Goal: Register for event/course: Register for event/course

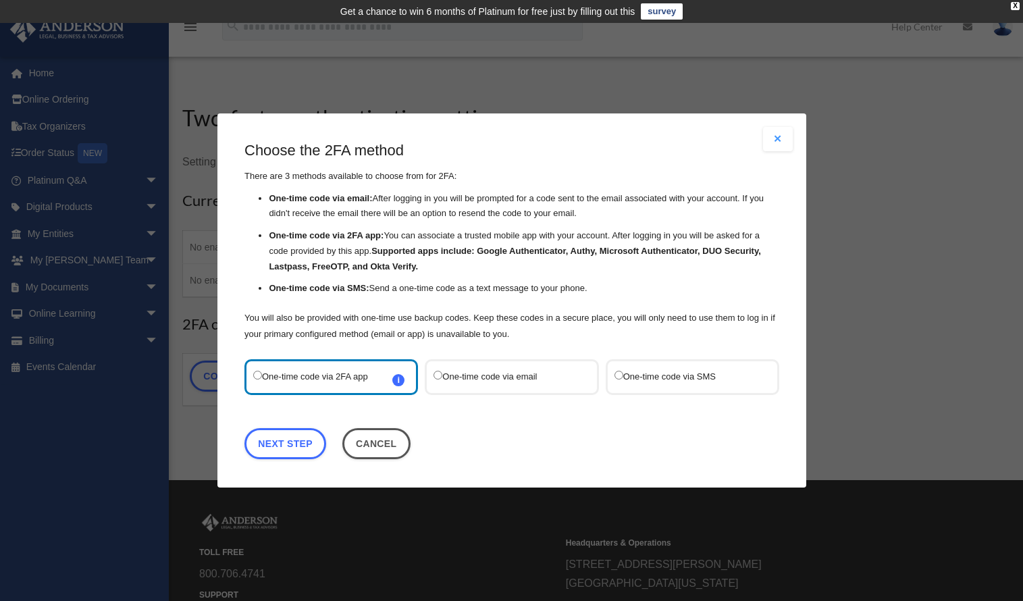
click at [516, 380] on label "One-time code via email" at bounding box center [505, 377] width 143 height 18
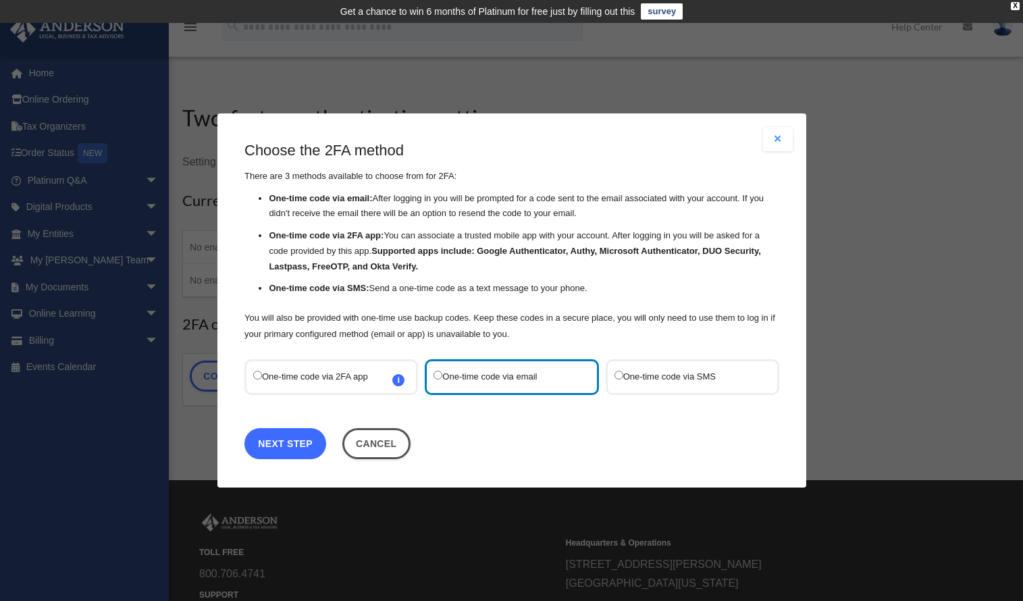
click at [277, 445] on link "Next Step" at bounding box center [286, 443] width 82 height 31
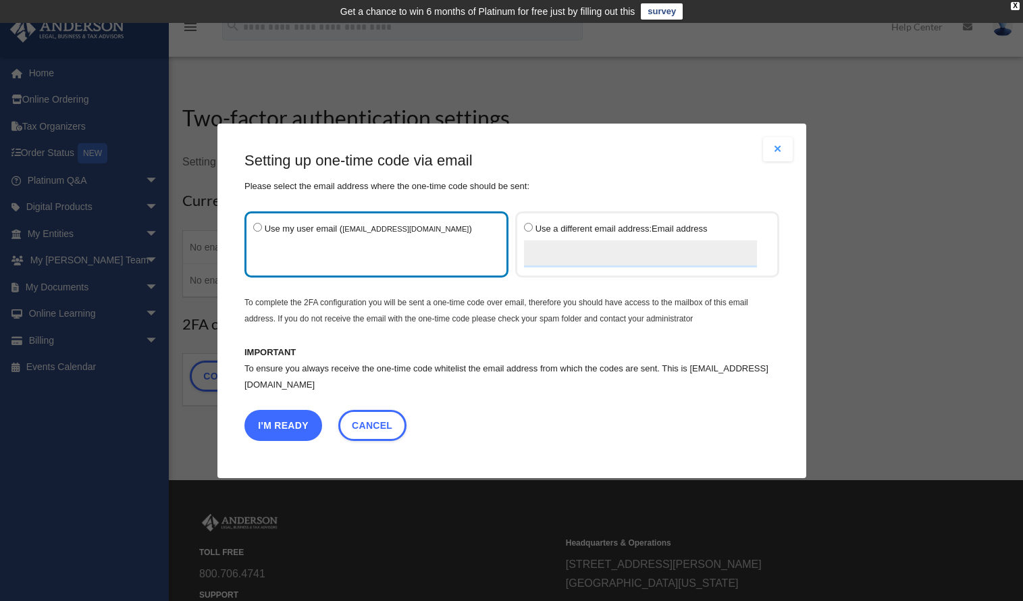
click at [292, 423] on button "I'm Ready" at bounding box center [284, 424] width 78 height 31
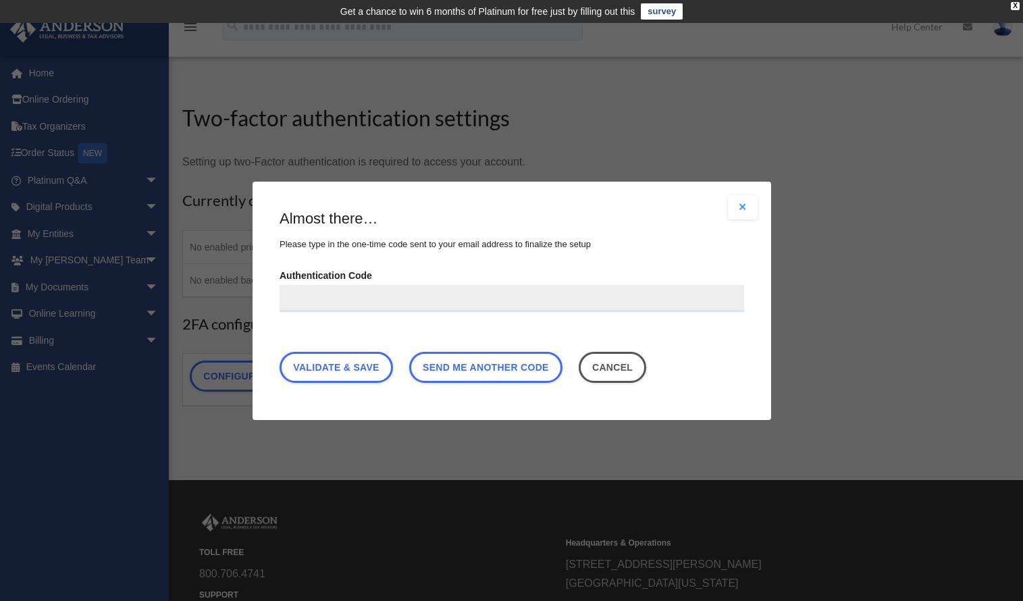
click at [394, 301] on input "Authentication Code" at bounding box center [512, 297] width 465 height 27
type input "******"
click at [343, 368] on link "Validate & Save" at bounding box center [336, 366] width 113 height 31
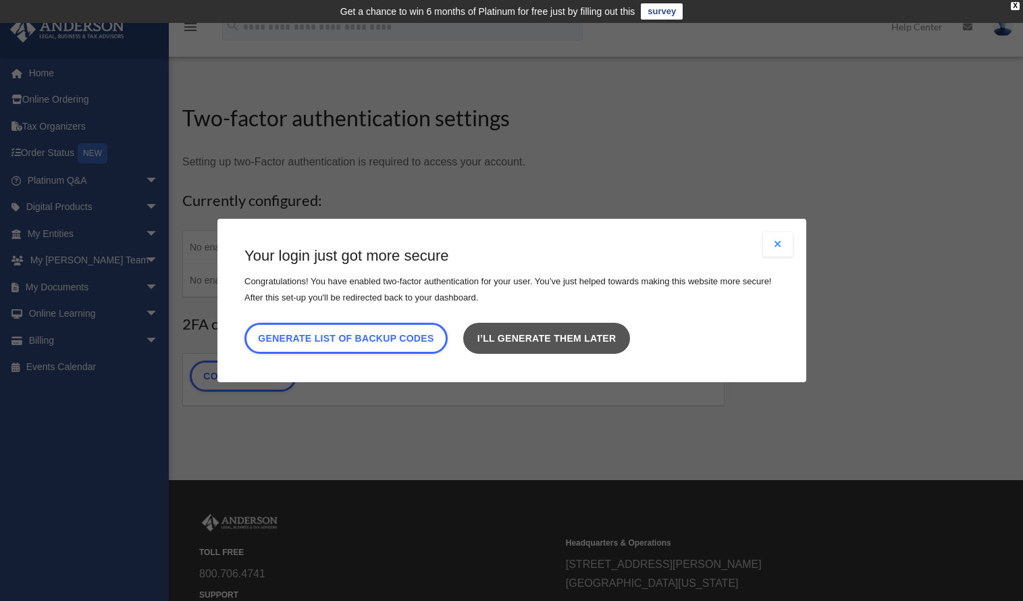
click at [581, 334] on link "I’ll generate them later" at bounding box center [546, 338] width 166 height 31
click at [561, 335] on link "I’ll generate them later" at bounding box center [546, 338] width 166 height 31
click at [553, 338] on link "I’ll generate them later" at bounding box center [546, 338] width 166 height 31
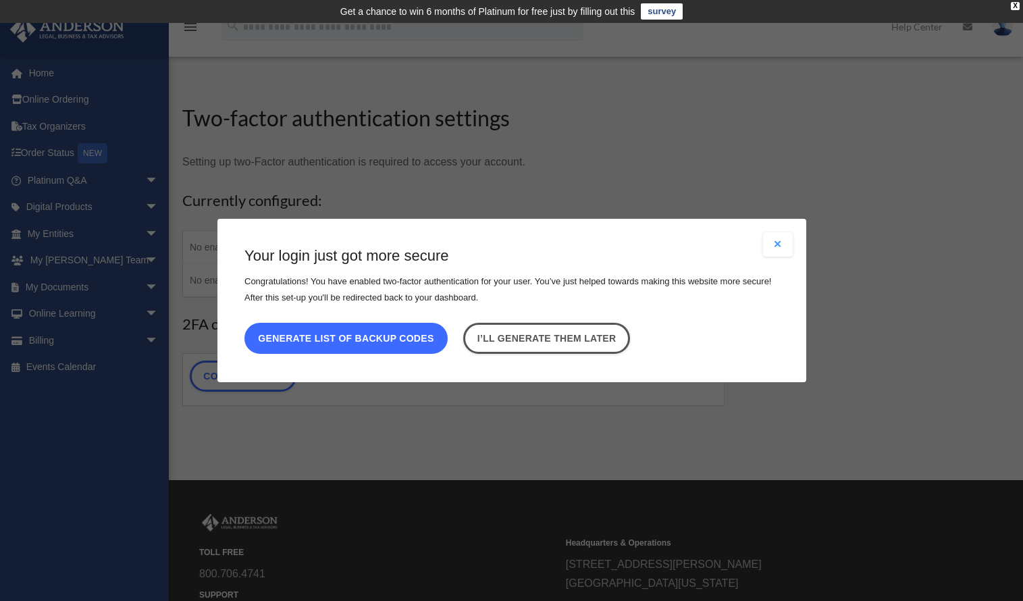
click at [388, 330] on button "Generate list of backup codes" at bounding box center [346, 338] width 203 height 31
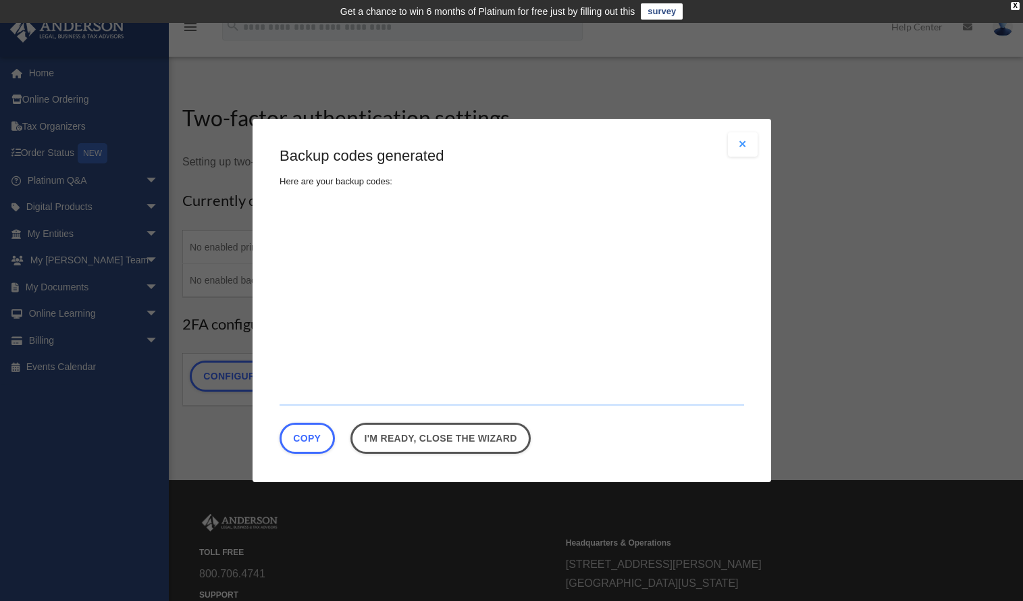
type textarea "**********"
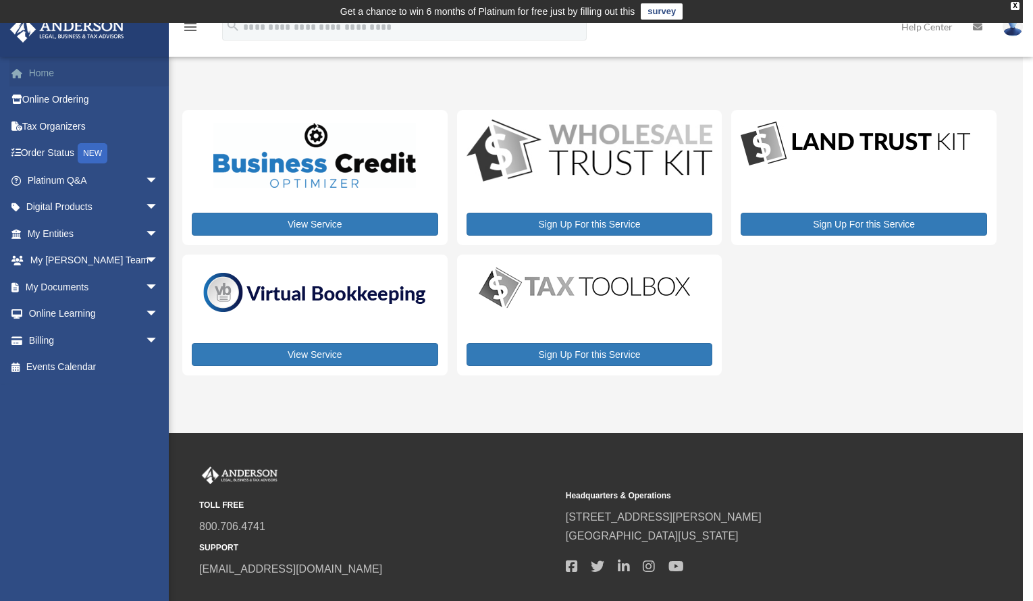
click at [54, 75] on link "Home" at bounding box center [94, 72] width 170 height 27
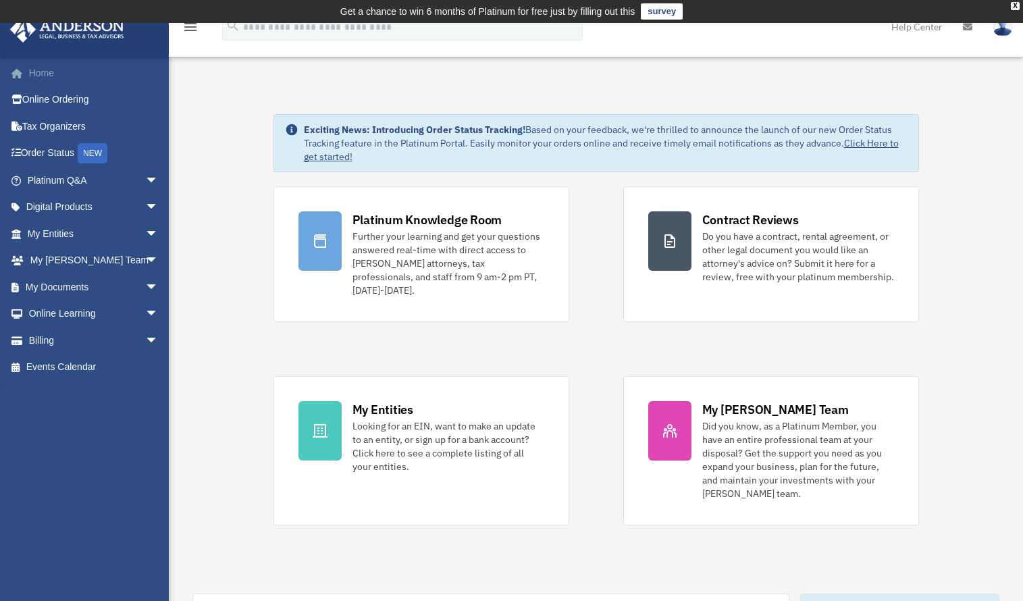
click at [43, 68] on link "Home" at bounding box center [94, 72] width 170 height 27
click at [1017, 8] on div "X" at bounding box center [1015, 6] width 9 height 8
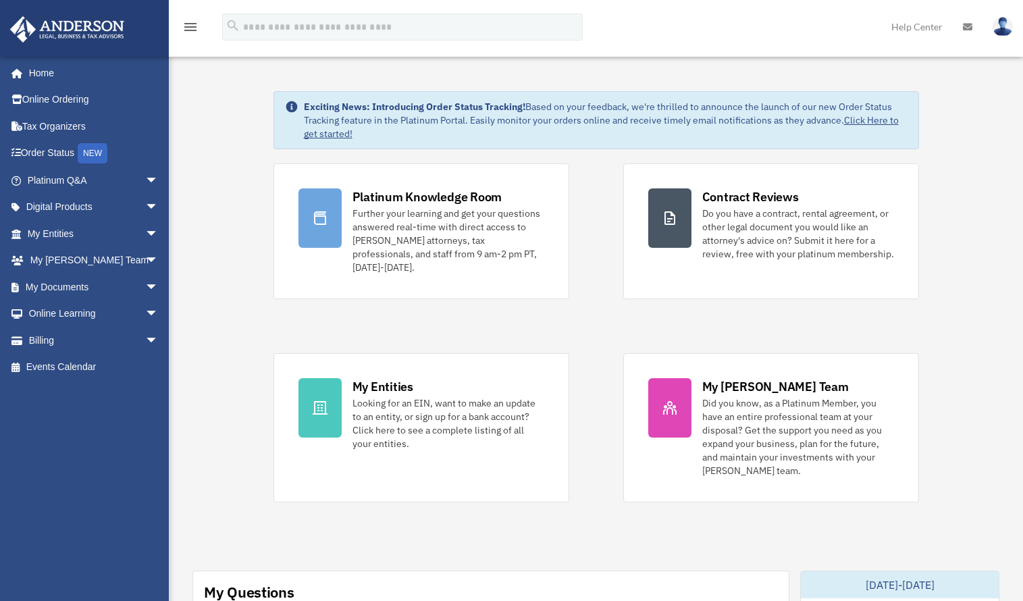
click at [1001, 30] on img at bounding box center [1003, 27] width 20 height 20
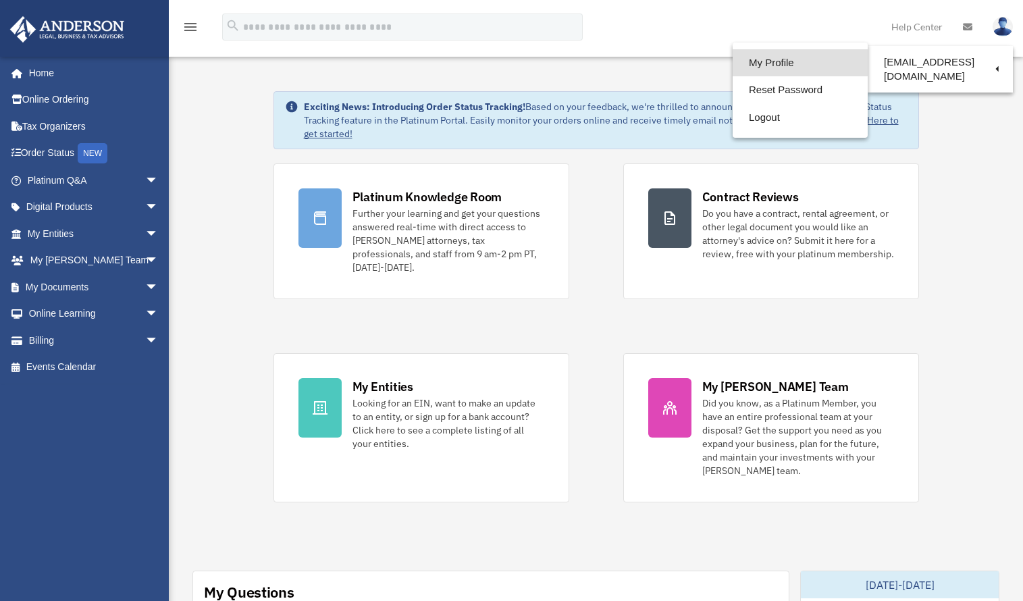
click at [759, 61] on link "My Profile" at bounding box center [800, 63] width 135 height 28
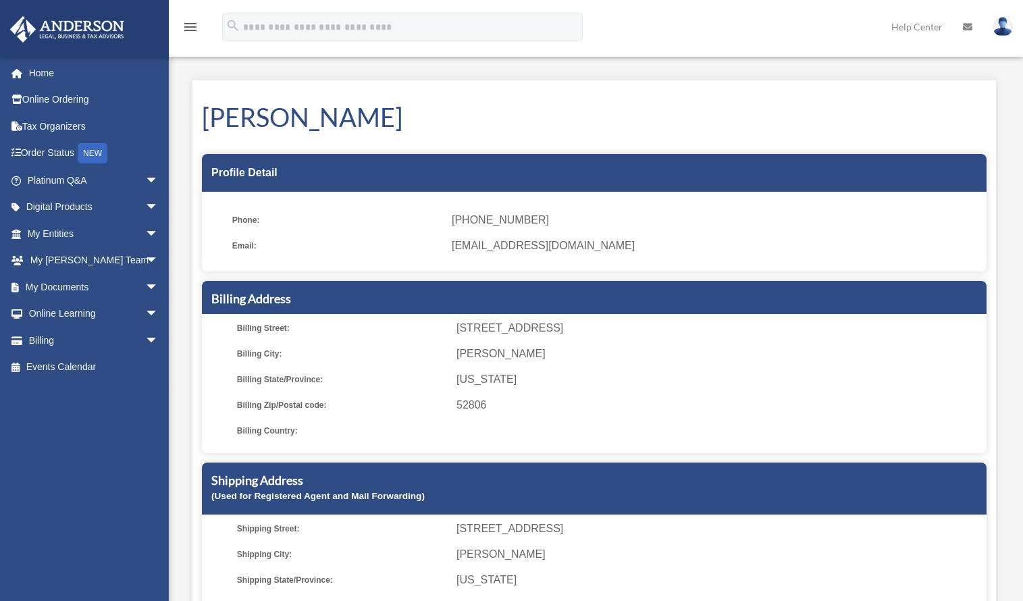
click at [998, 26] on img at bounding box center [1003, 27] width 20 height 20
click at [145, 340] on span "arrow_drop_down" at bounding box center [158, 341] width 27 height 28
click at [145, 313] on span "arrow_drop_down" at bounding box center [158, 315] width 27 height 28
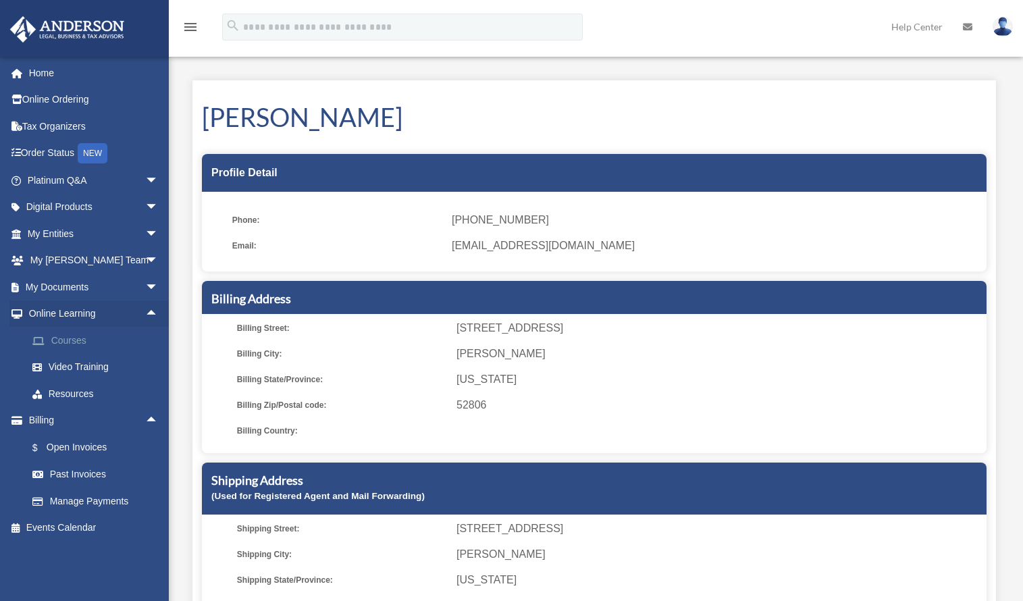
click at [126, 338] on link "Courses" at bounding box center [99, 340] width 160 height 27
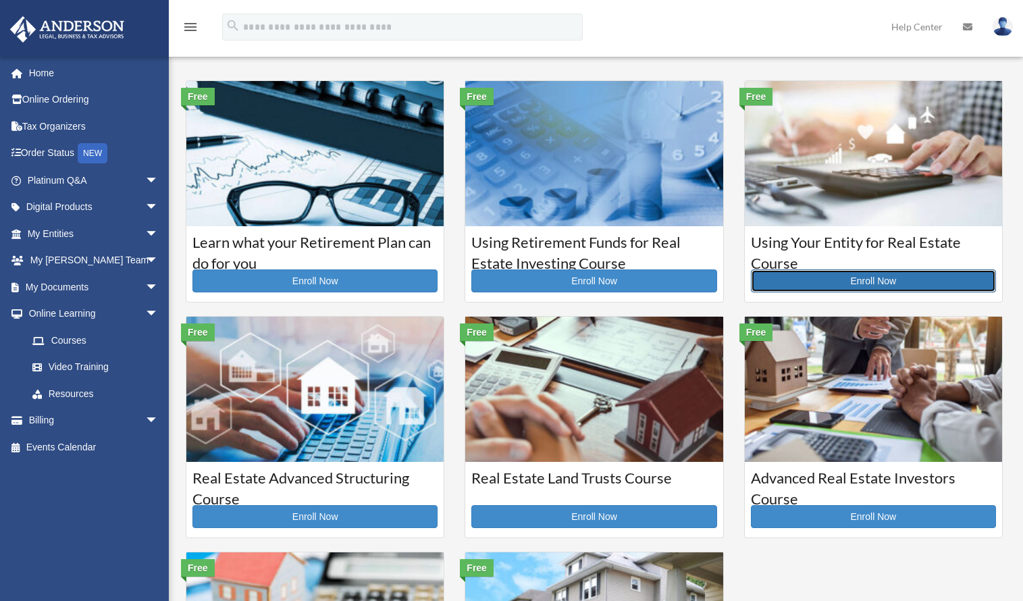
click at [881, 279] on link "Enroll Now" at bounding box center [873, 280] width 245 height 23
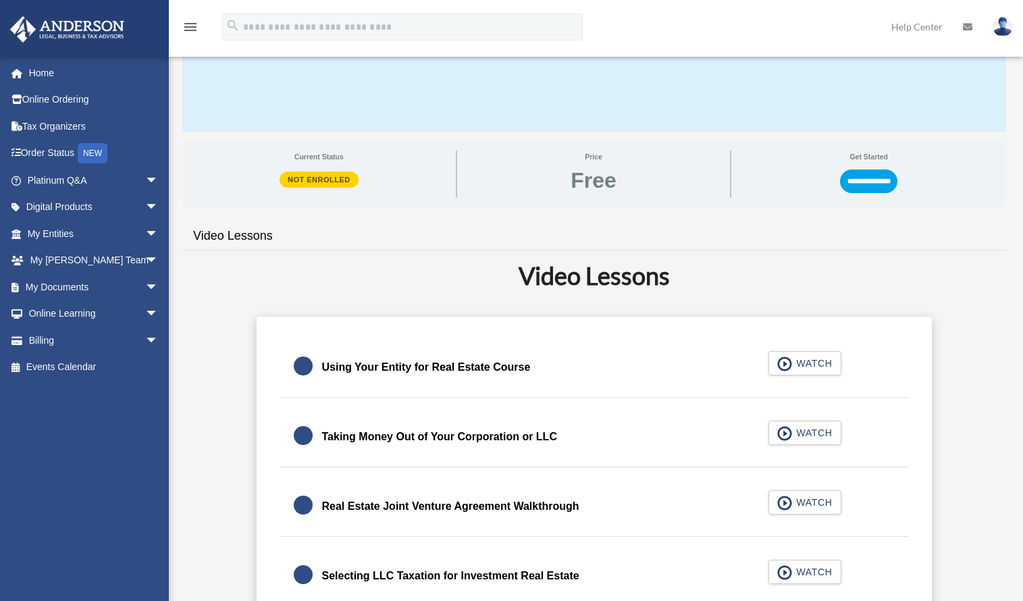
scroll to position [203, 0]
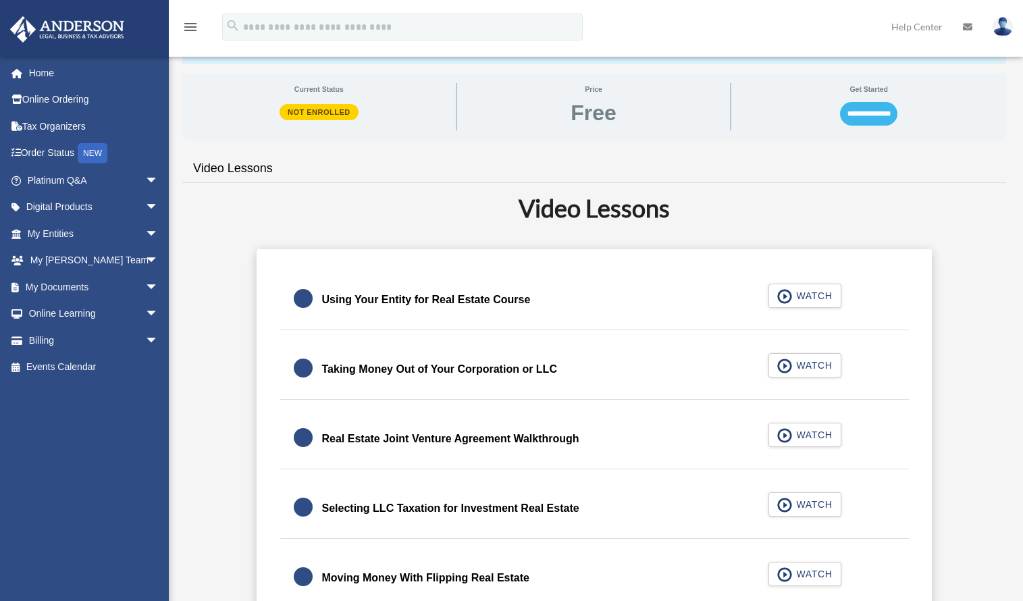
click at [873, 115] on input "**********" at bounding box center [868, 113] width 57 height 23
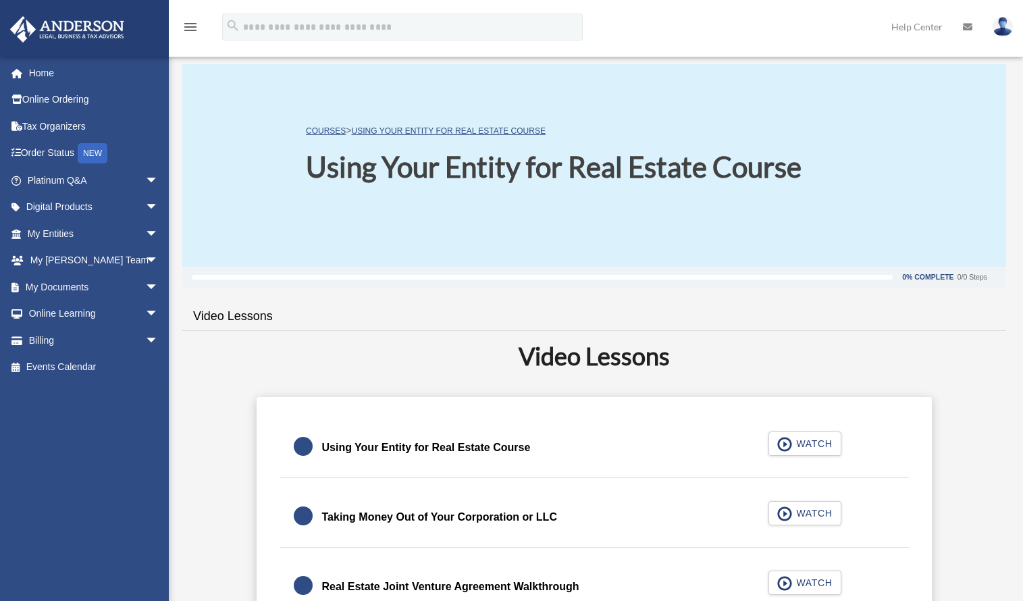
scroll to position [203, 0]
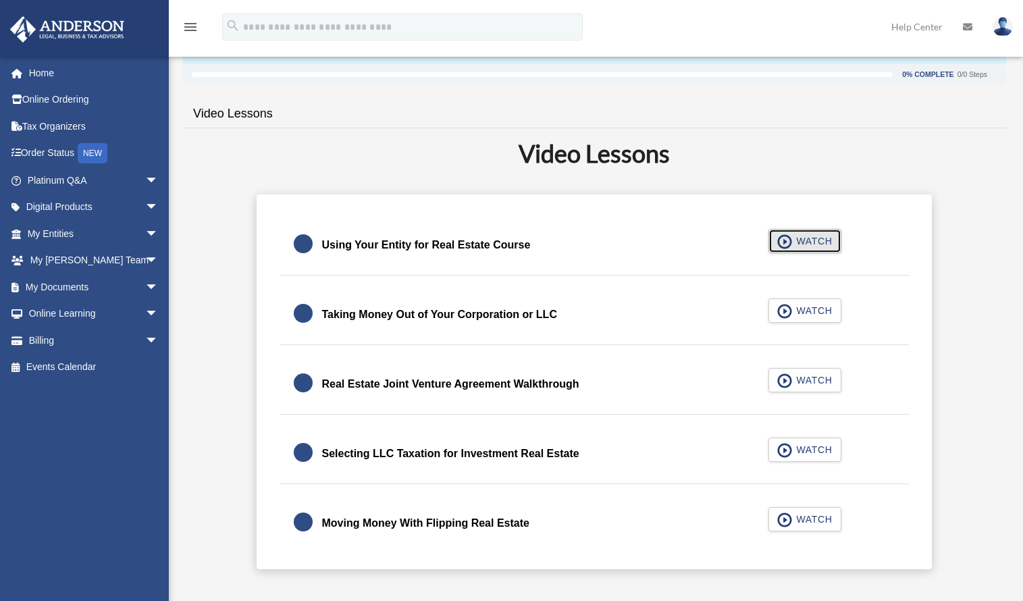
click at [815, 242] on span "WATCH" at bounding box center [812, 241] width 40 height 14
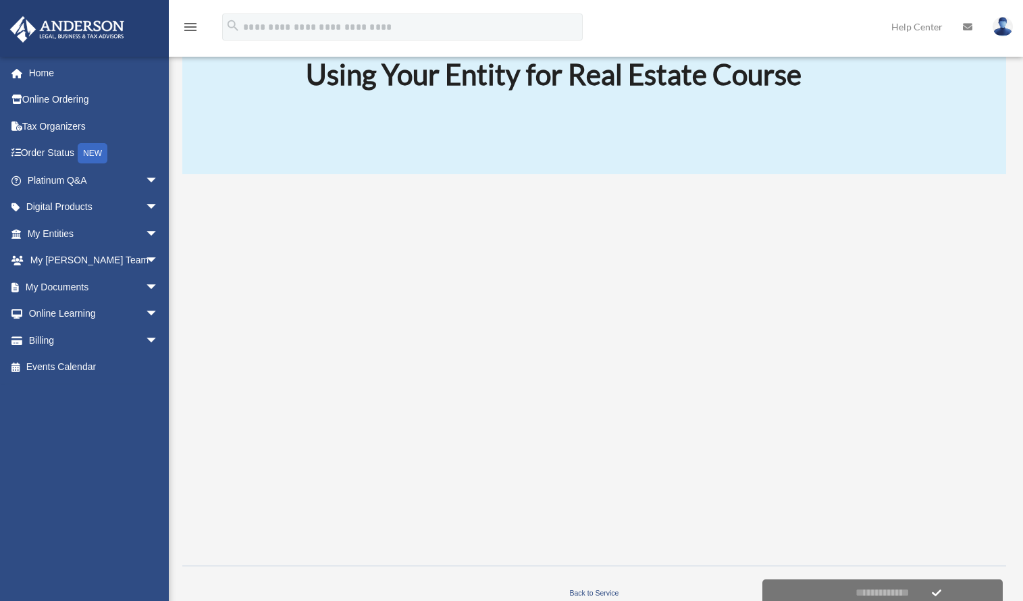
scroll to position [135, 0]
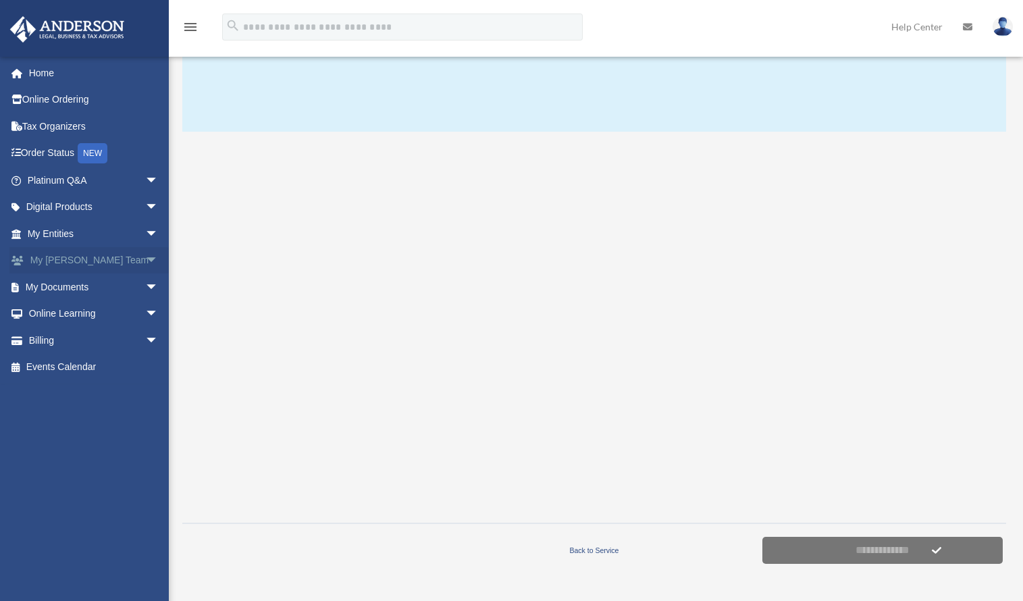
click at [145, 259] on span "arrow_drop_down" at bounding box center [158, 261] width 27 height 28
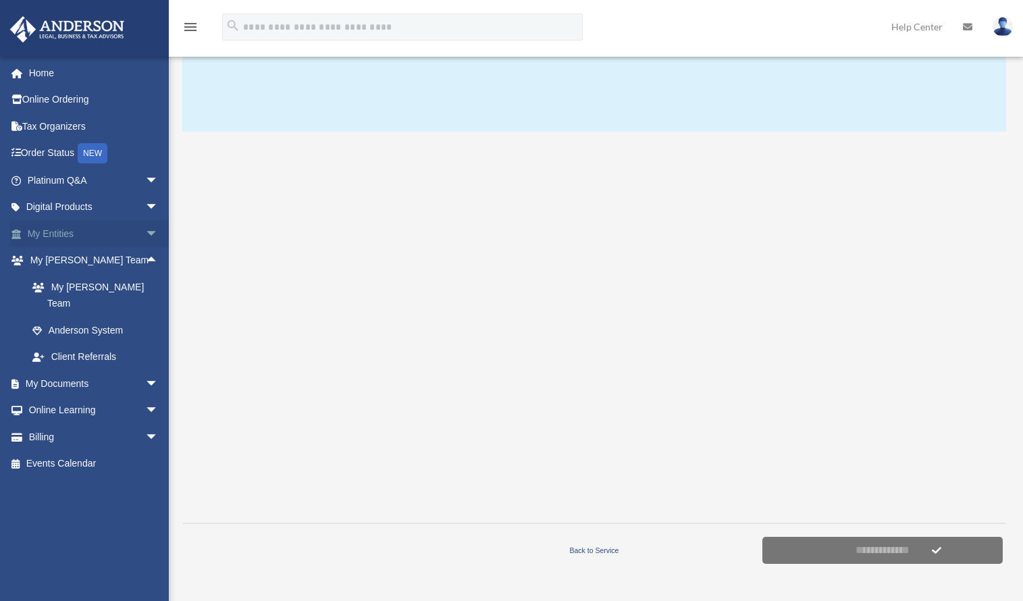
click at [145, 226] on span "arrow_drop_down" at bounding box center [158, 234] width 27 height 28
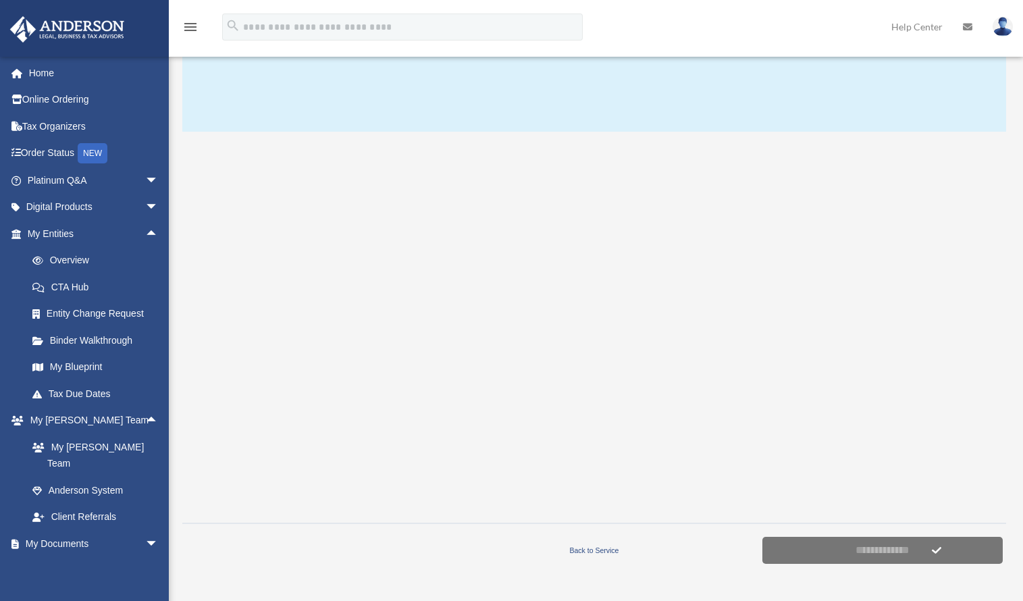
scroll to position [68, 0]
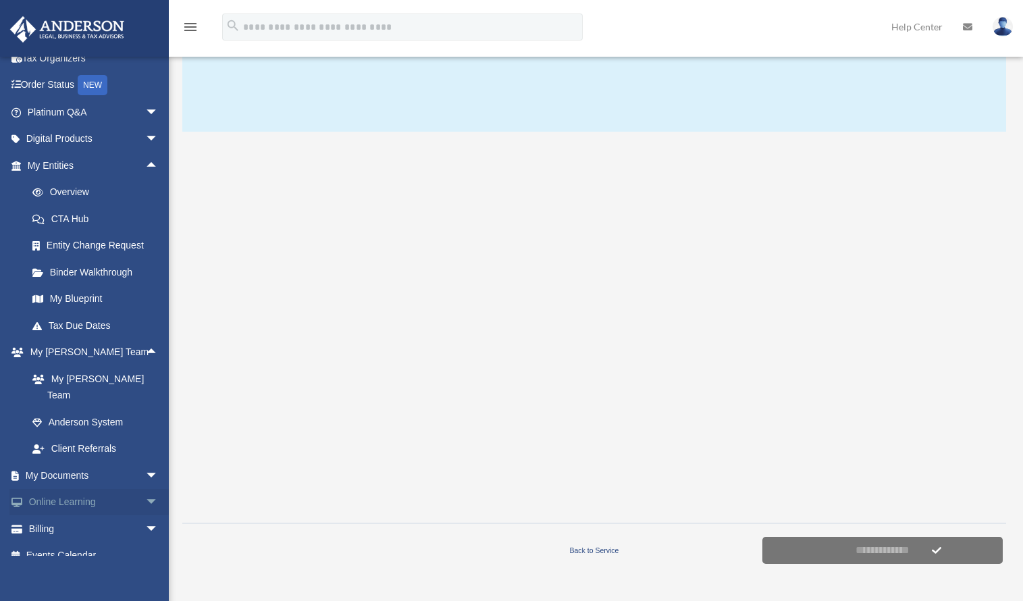
click at [145, 489] on span "arrow_drop_down" at bounding box center [158, 503] width 27 height 28
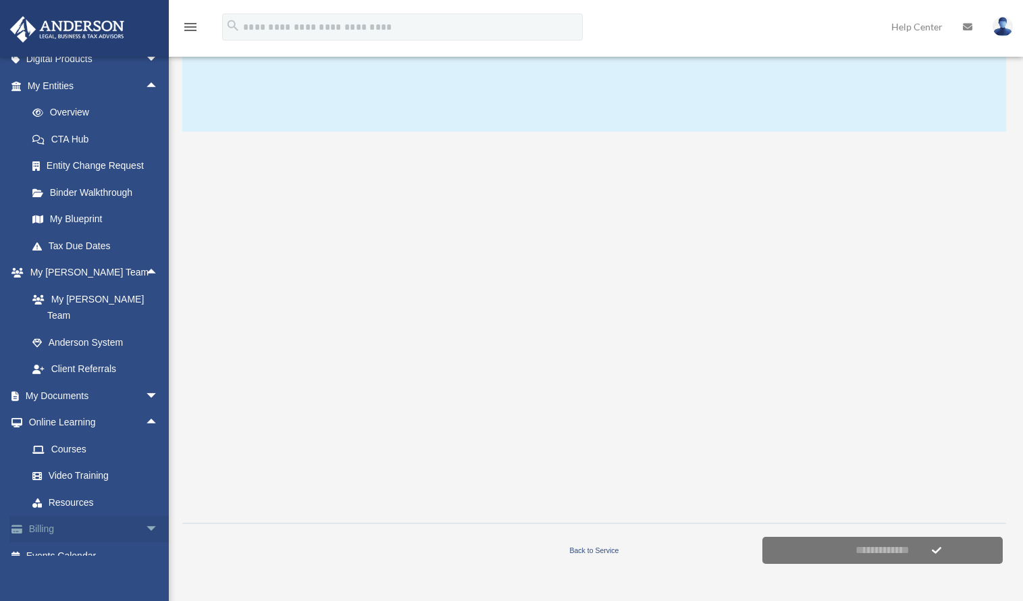
click at [145, 516] on span "arrow_drop_down" at bounding box center [158, 530] width 27 height 28
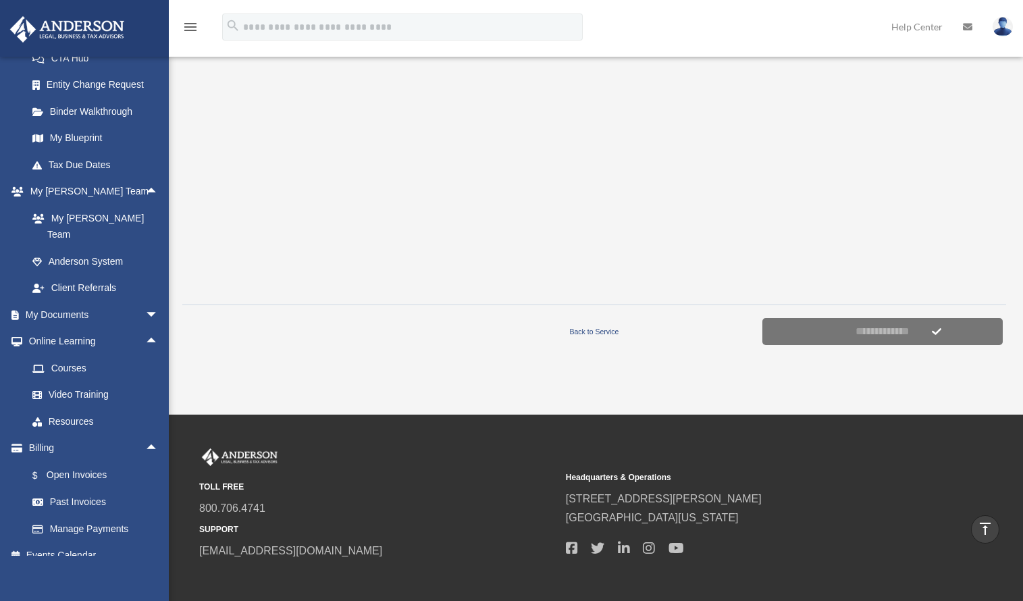
scroll to position [151, 0]
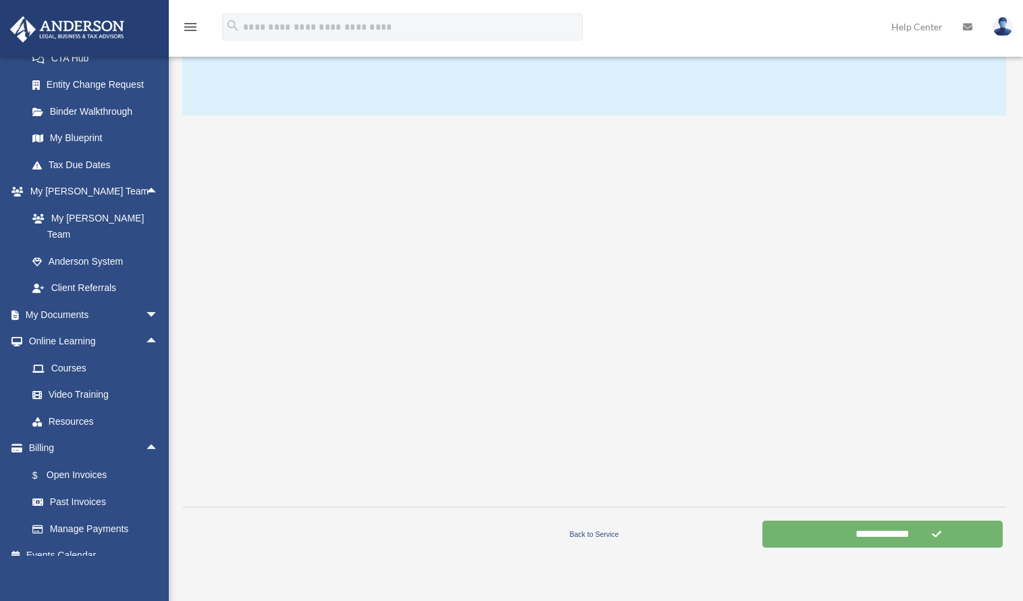
click at [869, 538] on input "**********" at bounding box center [883, 534] width 240 height 27
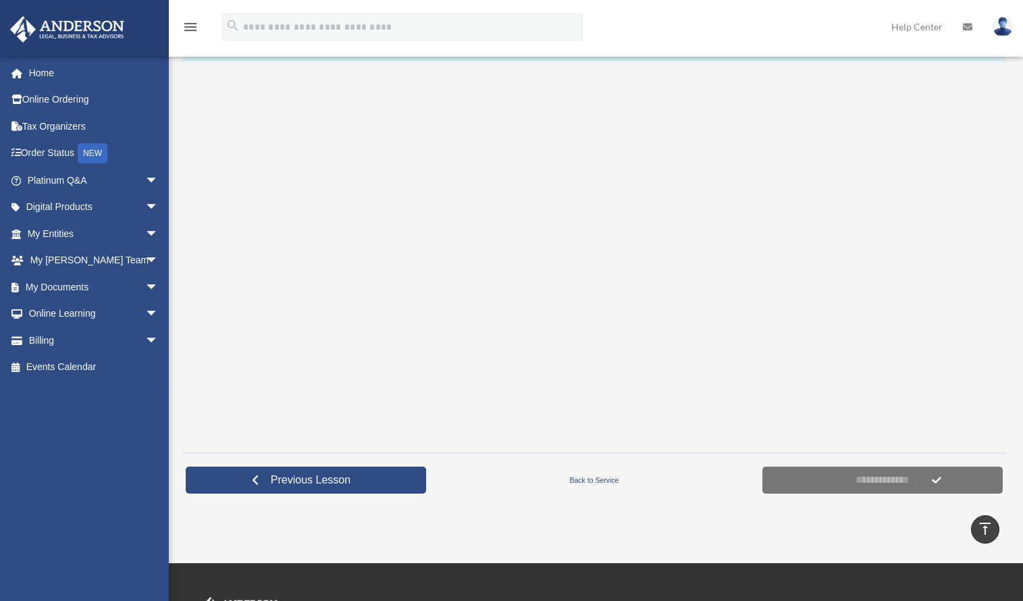
scroll to position [203, 0]
